Goal: Transaction & Acquisition: Purchase product/service

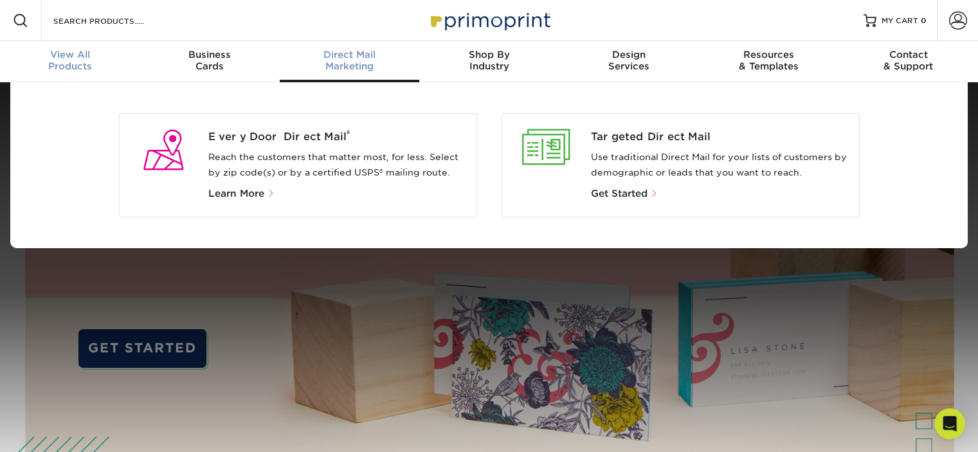
scroll to position [1, 0]
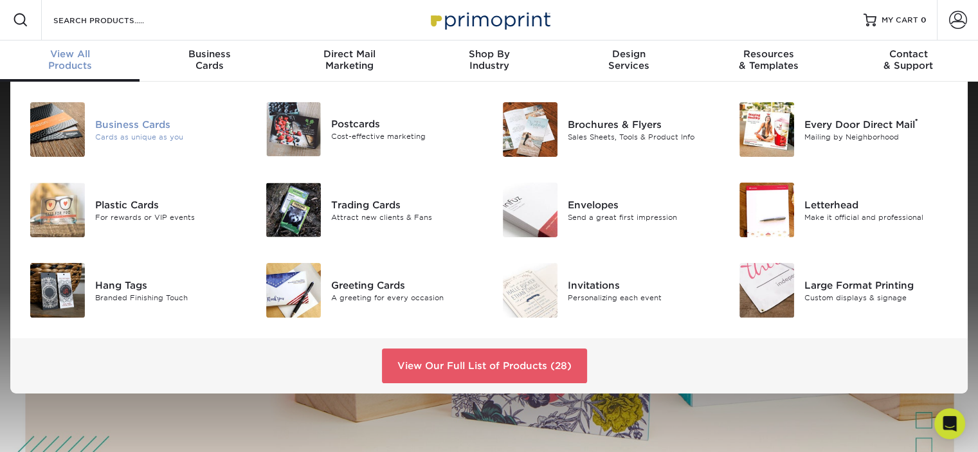
click at [108, 125] on div "Business Cards" at bounding box center [169, 124] width 148 height 14
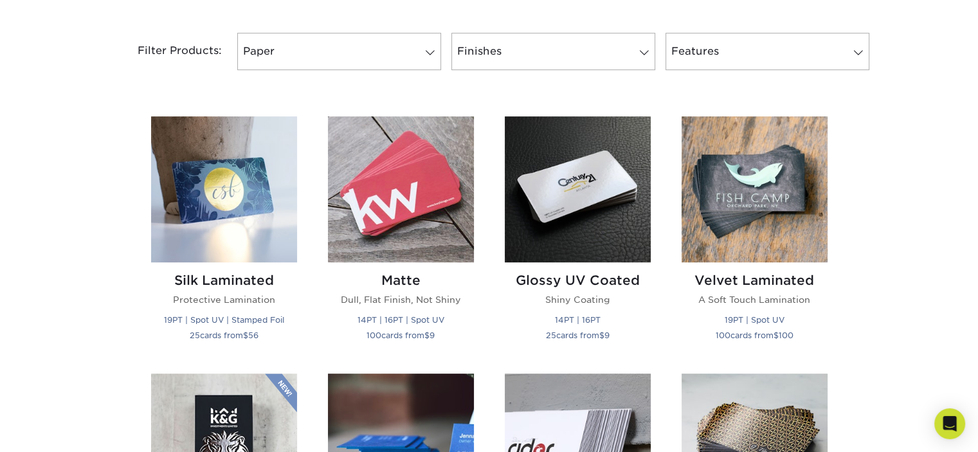
scroll to position [514, 0]
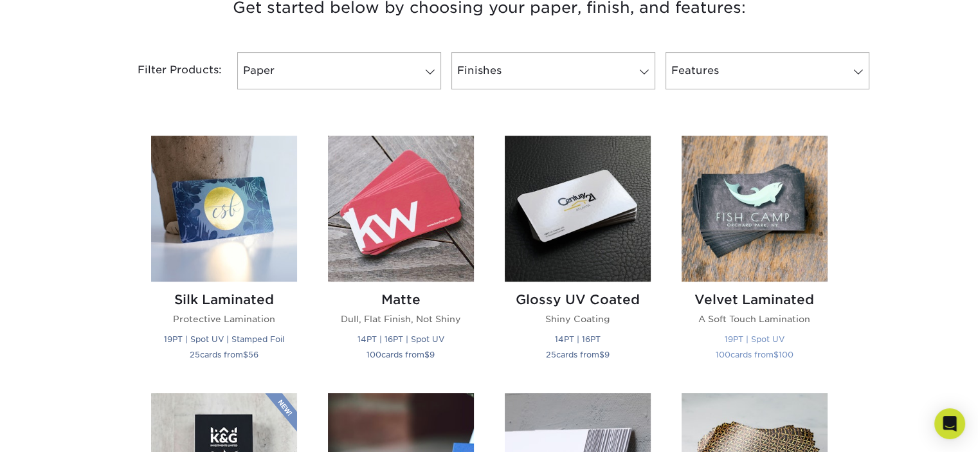
click at [735, 197] on img at bounding box center [754, 209] width 146 height 146
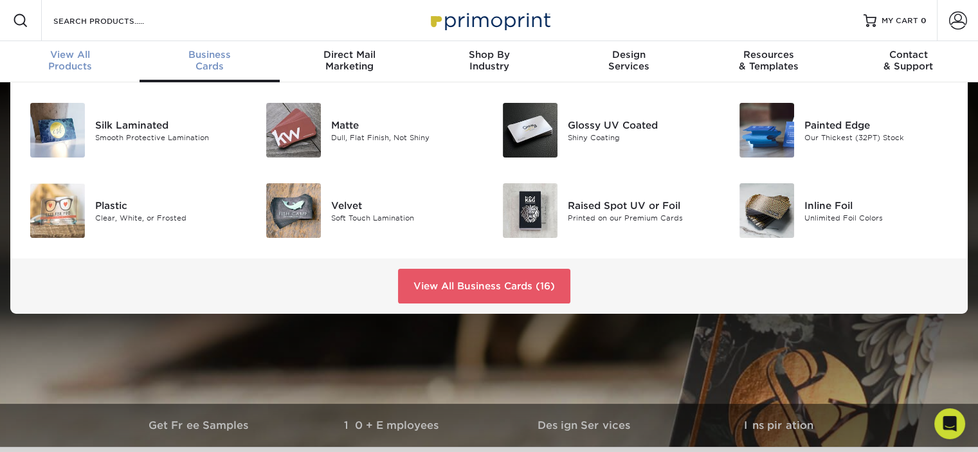
scroll to position [1, 0]
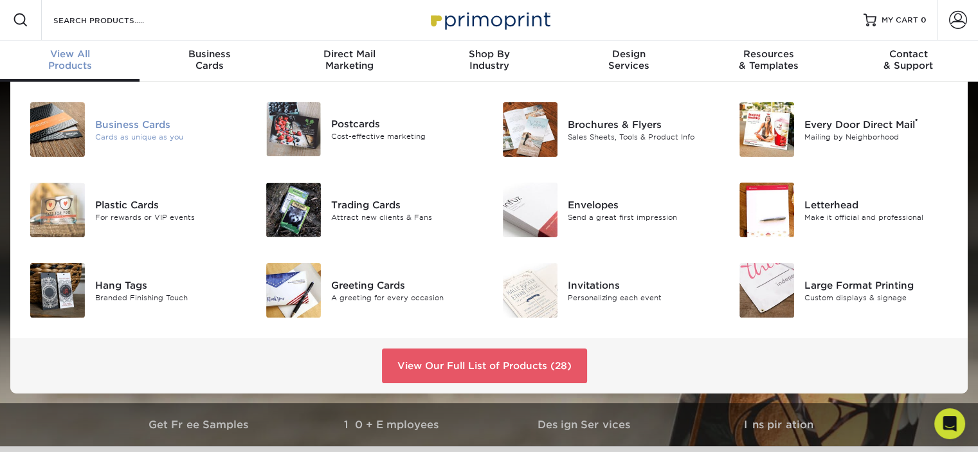
click at [125, 120] on div "Business Cards" at bounding box center [169, 124] width 148 height 14
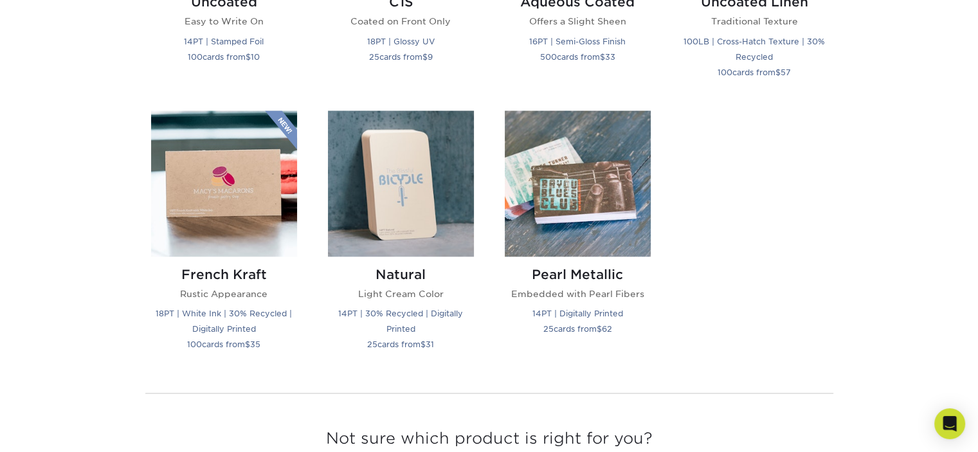
scroll to position [1414, 0]
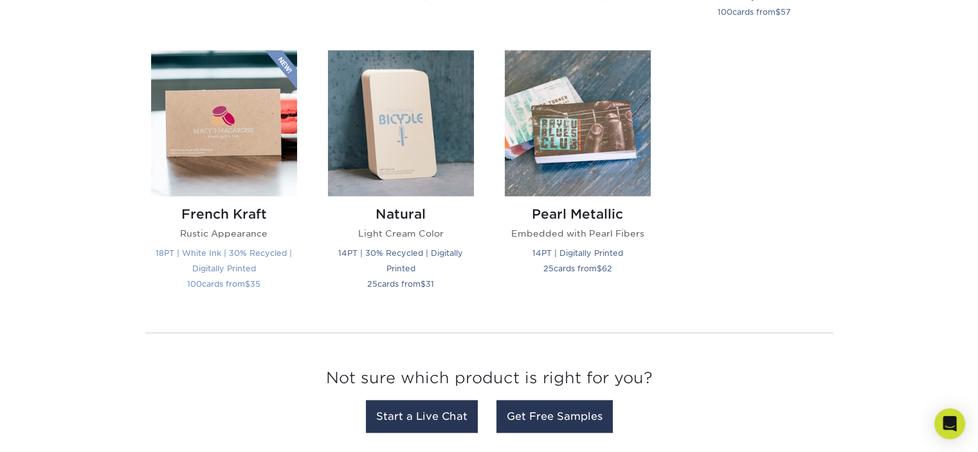
click at [233, 146] on img at bounding box center [224, 123] width 146 height 146
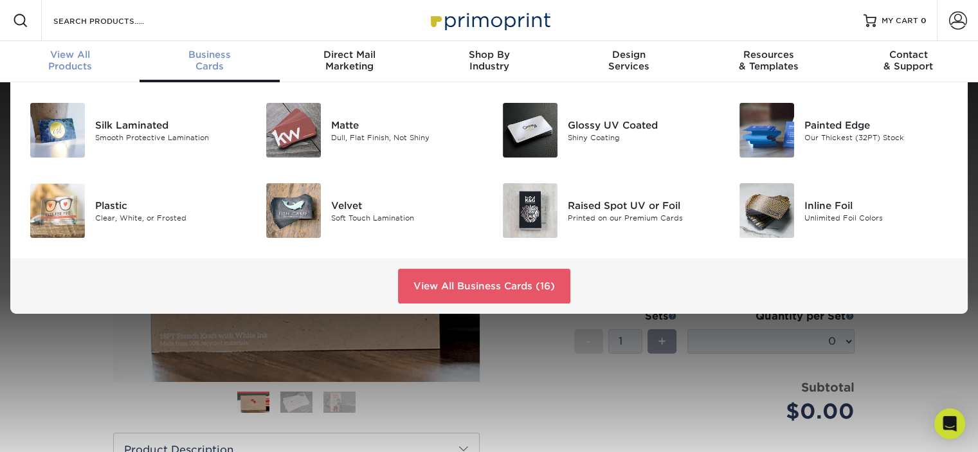
scroll to position [1, 0]
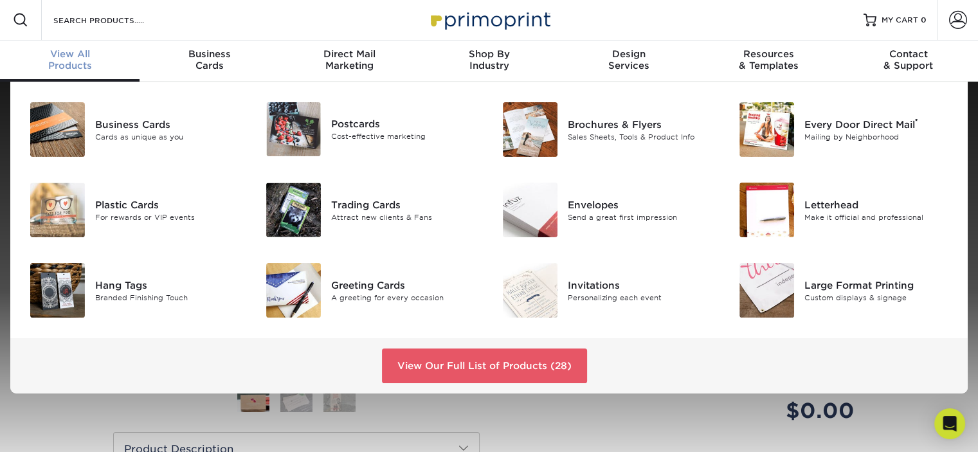
click at [80, 55] on span "View All" at bounding box center [69, 54] width 139 height 12
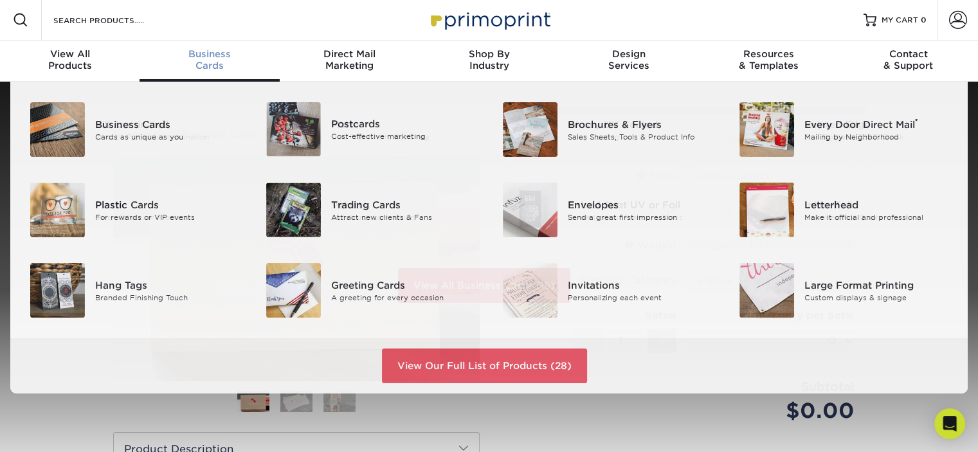
scroll to position [1, 0]
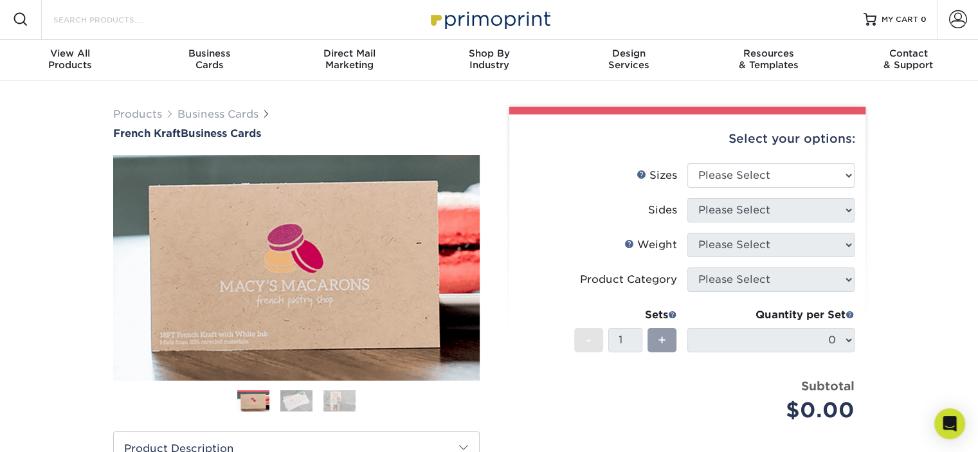
click at [105, 18] on input "Search Products" at bounding box center [114, 19] width 125 height 15
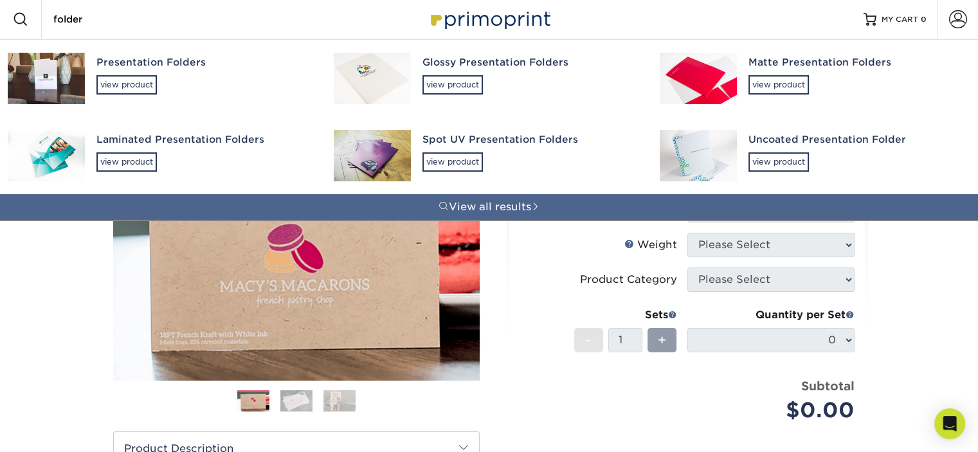
type input "folder"
click at [66, 70] on img at bounding box center [46, 78] width 77 height 51
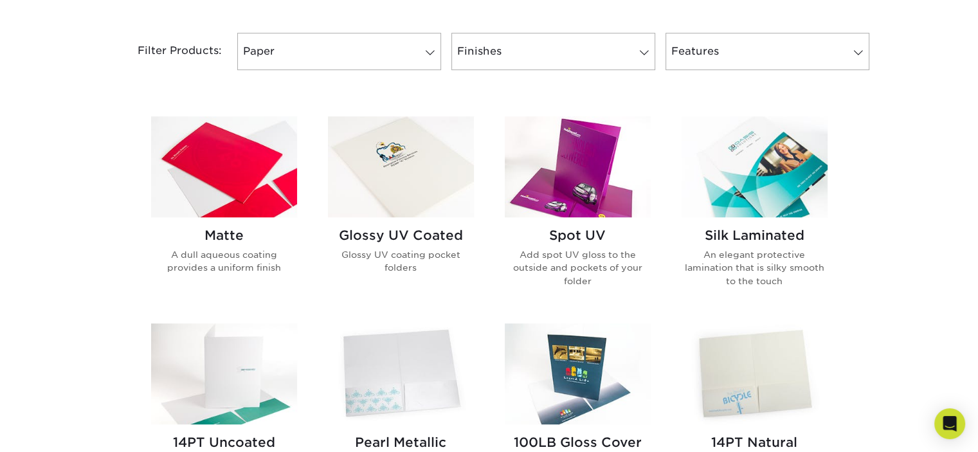
scroll to position [514, 0]
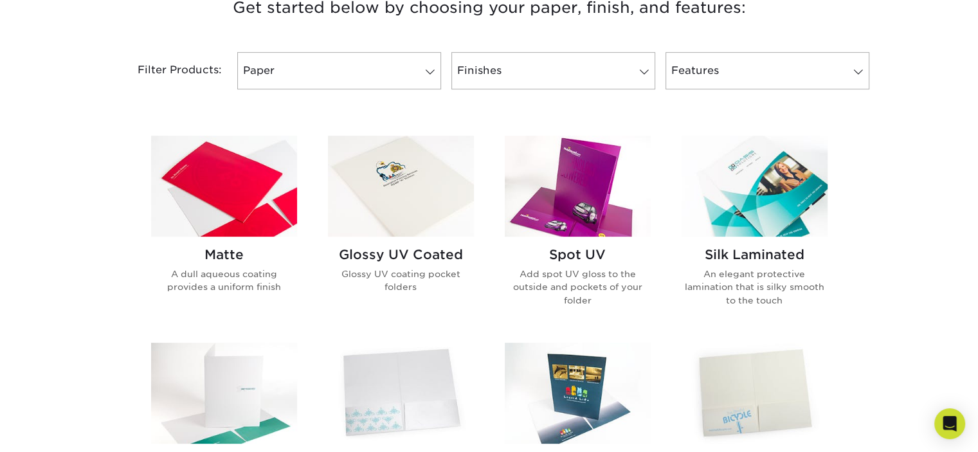
click at [256, 208] on img at bounding box center [224, 186] width 146 height 101
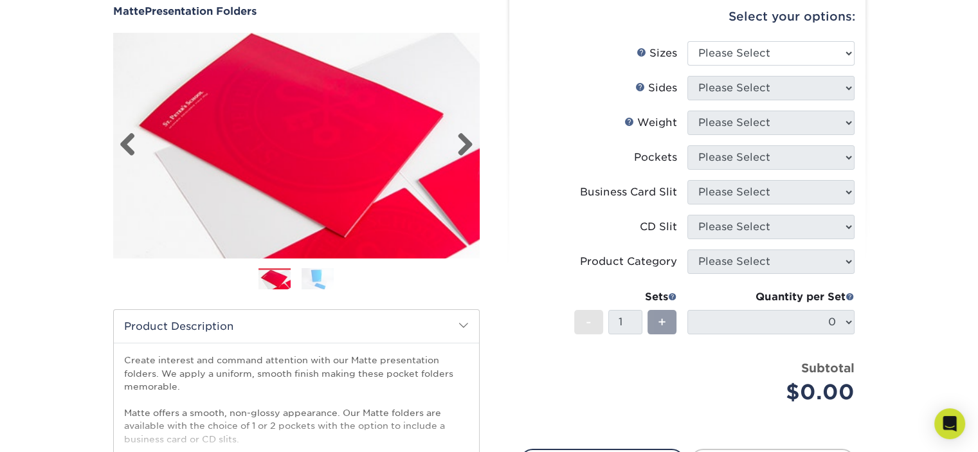
scroll to position [129, 0]
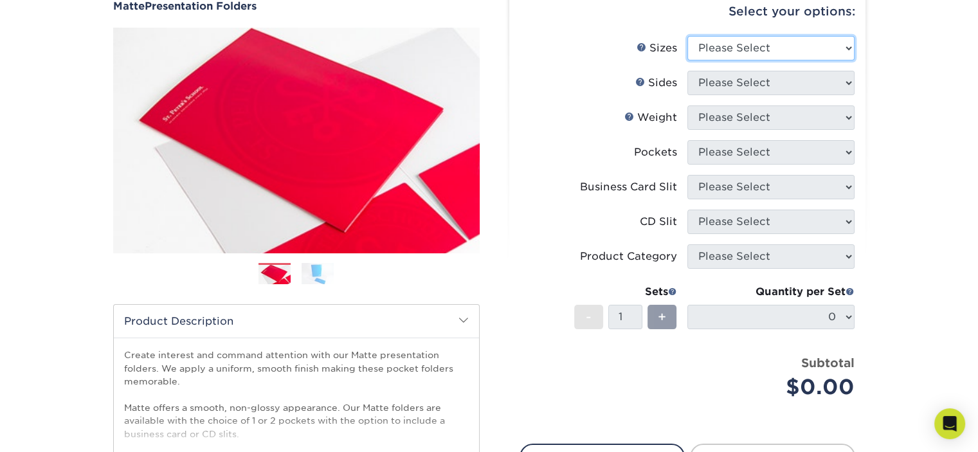
click at [843, 50] on select "Please Select 6" x 9" 9" x 12"" at bounding box center [770, 48] width 167 height 24
select select "9.00x12.00"
click at [687, 36] on select "Please Select 6" x 9" 9" x 12"" at bounding box center [770, 48] width 167 height 24
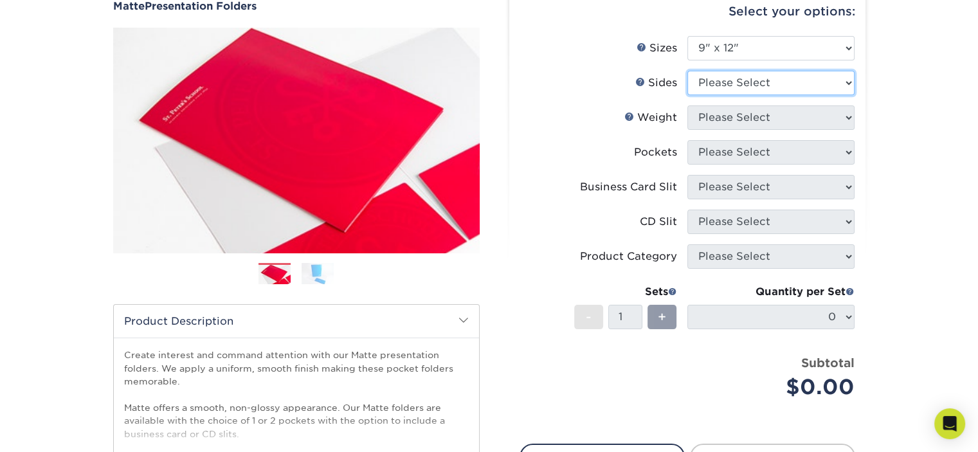
click at [805, 80] on select "Please Select Print Both Sides Print Front Only" at bounding box center [770, 83] width 167 height 24
select select "32d3c223-f82c-492b-b915-ba065a00862f"
click at [687, 71] on select "Please Select Print Both Sides Print Front Only" at bounding box center [770, 83] width 167 height 24
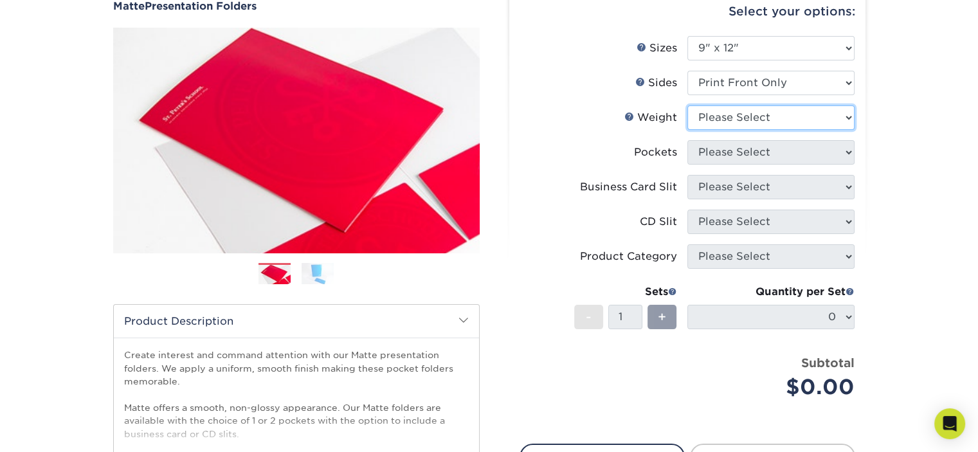
click at [825, 115] on select "Please Select 14PT 16PT" at bounding box center [770, 117] width 167 height 24
select select "14PT"
click at [687, 105] on select "Please Select 14PT 16PT" at bounding box center [770, 117] width 167 height 24
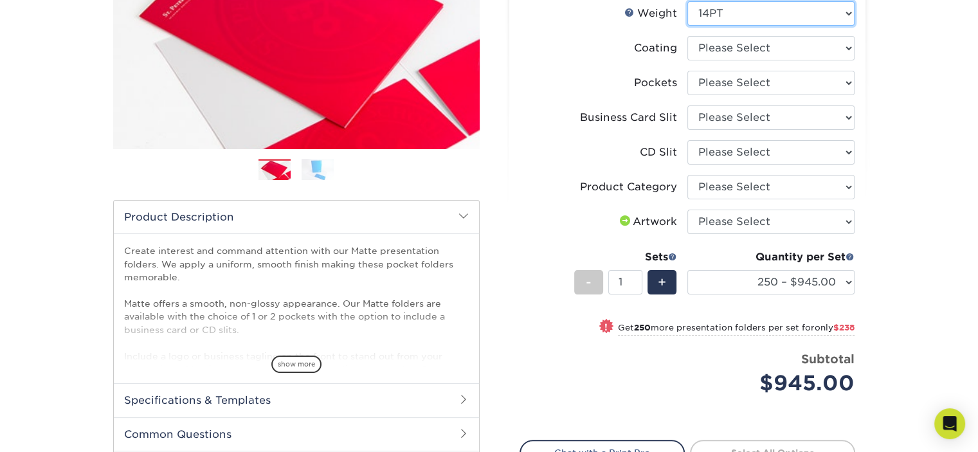
scroll to position [257, 0]
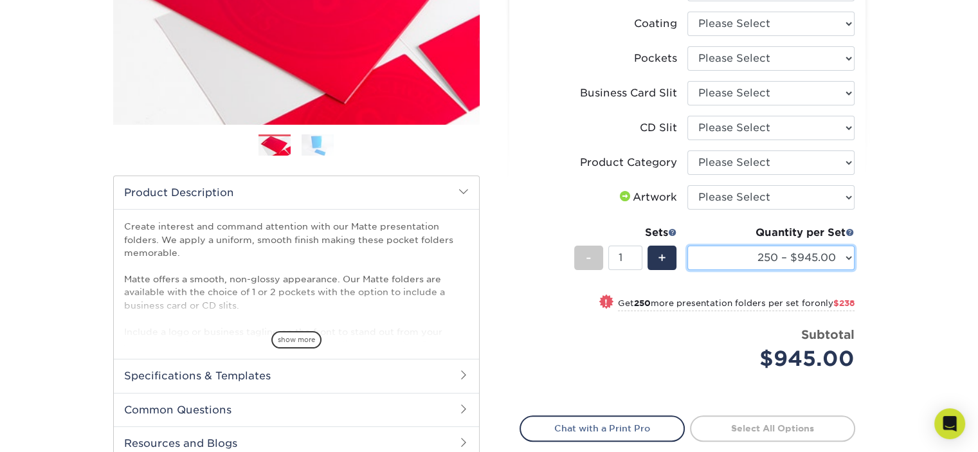
click at [846, 259] on select "250 – $945.00 500 – $1183.00 1000 – $1462.00 2500 – $2613.00 5000 – $4099.00 10…" at bounding box center [770, 258] width 167 height 24
click at [892, 228] on div "Products Presentation Folders Matte Presentation Folders Previous Next" at bounding box center [489, 195] width 978 height 740
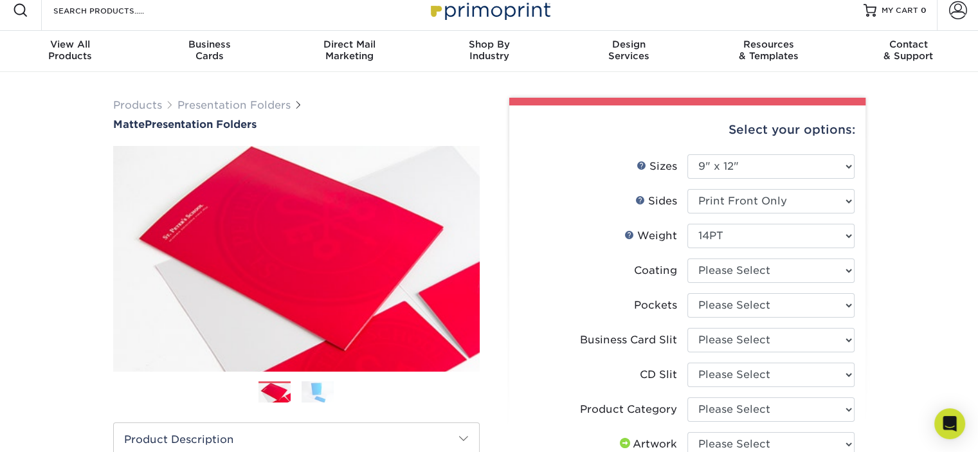
scroll to position [0, 0]
